Goal: Entertainment & Leisure: Browse casually

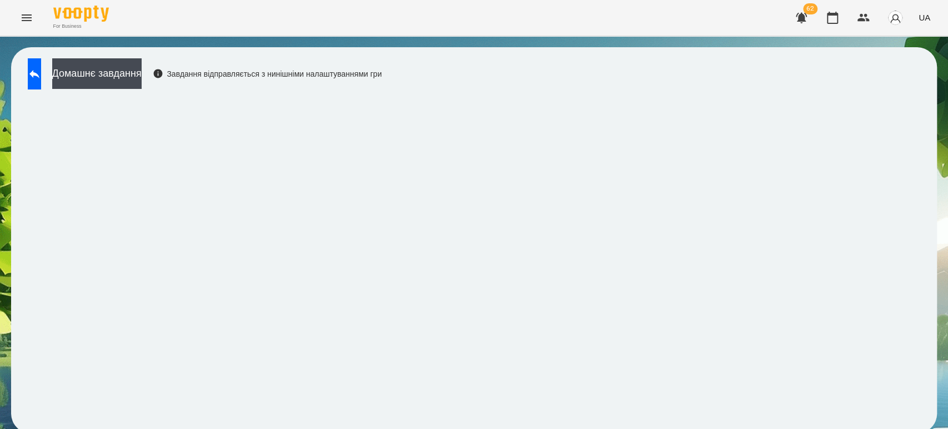
scroll to position [4, 0]
drag, startPoint x: 76, startPoint y: 74, endPoint x: 38, endPoint y: 66, distance: 38.7
click at [76, 74] on button "Домашнє завдання" at bounding box center [96, 73] width 89 height 31
click at [38, 66] on button at bounding box center [34, 73] width 13 height 31
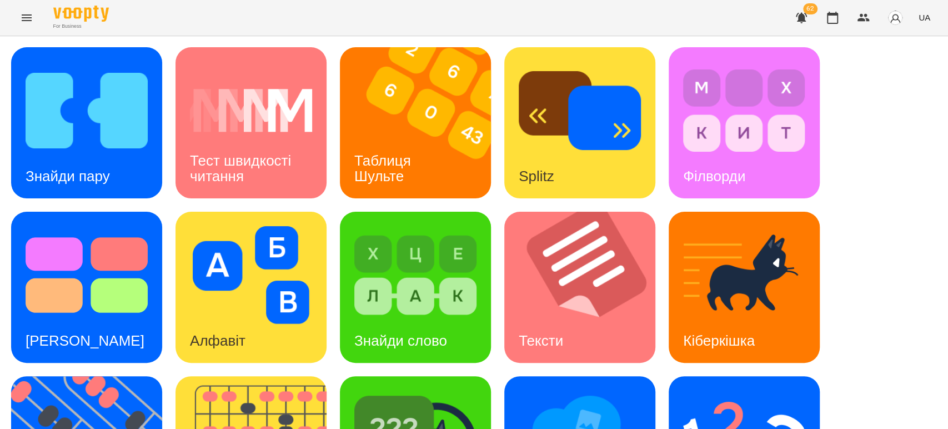
scroll to position [273, 0]
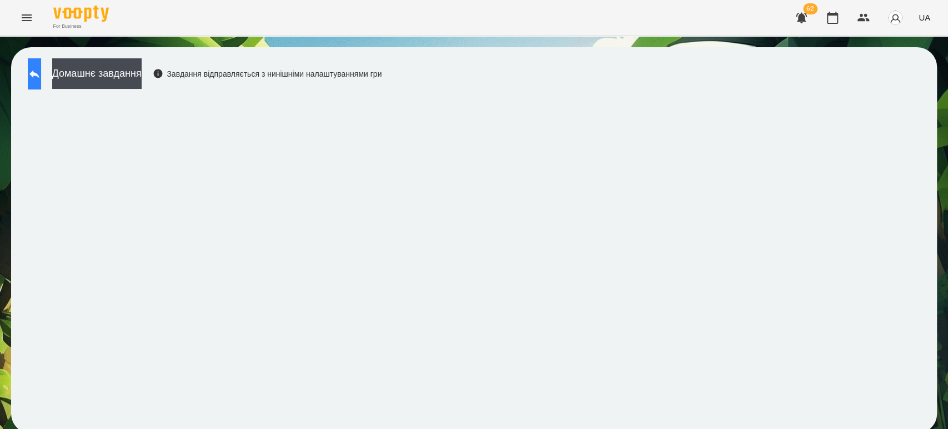
click at [41, 64] on button at bounding box center [34, 73] width 13 height 31
